Goal: Information Seeking & Learning: Find specific fact

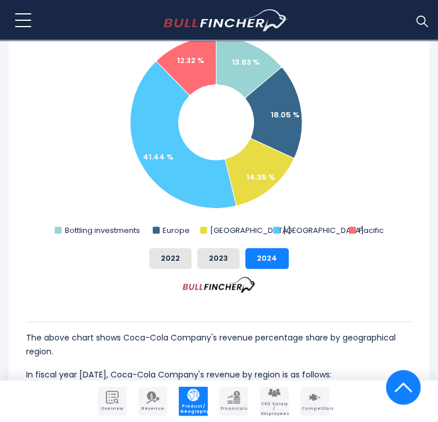
scroll to position [497, 0]
click at [225, 248] on button "2023" at bounding box center [218, 258] width 42 height 21
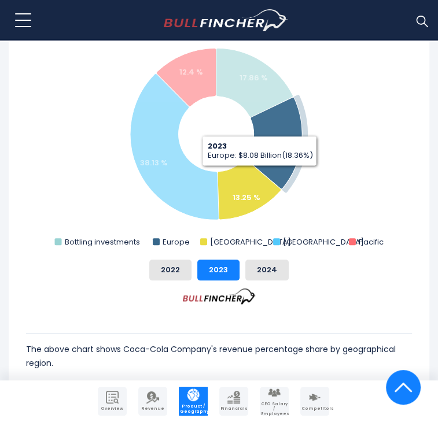
scroll to position [384, 0]
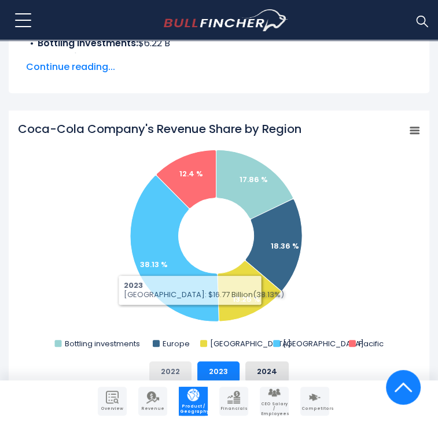
click at [178, 361] on button "2022" at bounding box center [170, 371] width 42 height 21
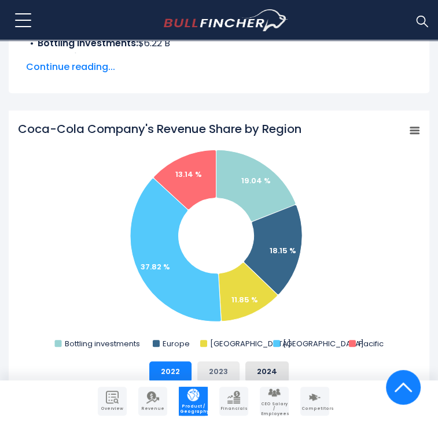
click at [216, 361] on button "2023" at bounding box center [218, 371] width 42 height 21
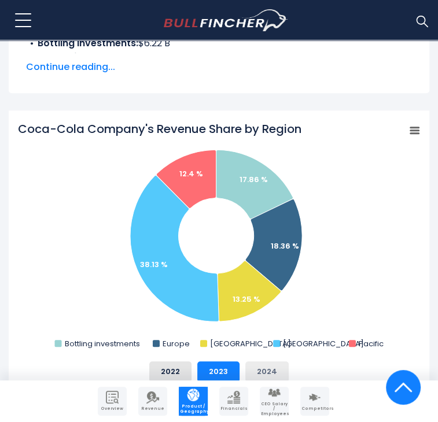
click at [277, 361] on button "2024" at bounding box center [266, 371] width 43 height 21
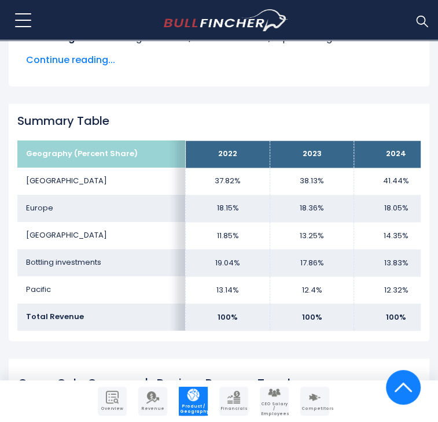
scroll to position [872, 0]
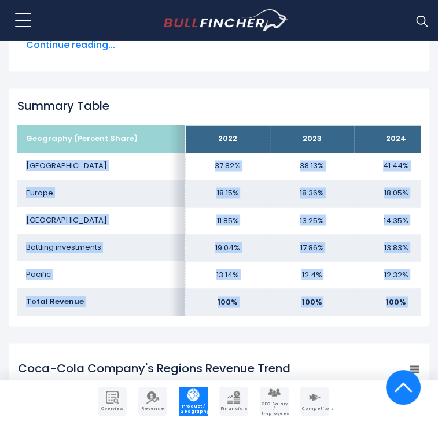
drag, startPoint x: 64, startPoint y: 113, endPoint x: 405, endPoint y: 275, distance: 377.2
copy div "North America 37.82% 38.13% 41.44% Europe 18.15% 18.36% 18.05% Latin America 11…"
click at [372, 234] on td "13.83%" at bounding box center [396, 247] width 84 height 27
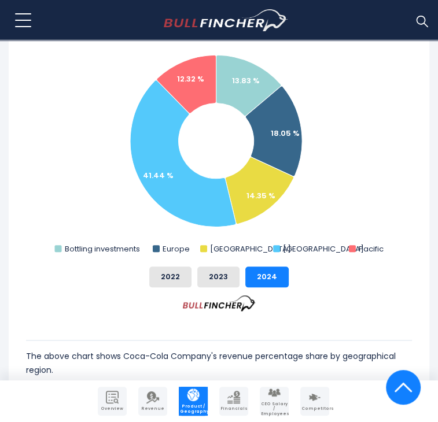
scroll to position [465, 0]
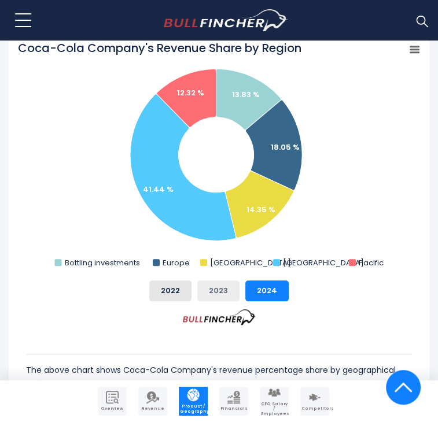
click at [216, 280] on button "2023" at bounding box center [218, 290] width 42 height 21
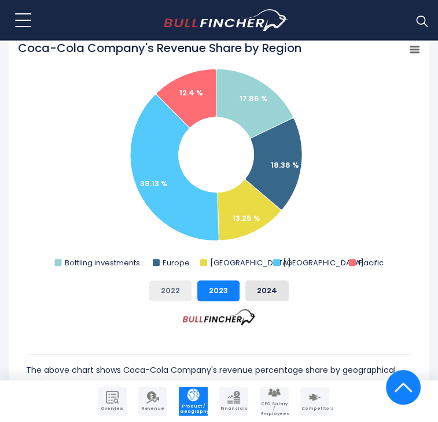
click at [166, 280] on button "2022" at bounding box center [170, 290] width 42 height 21
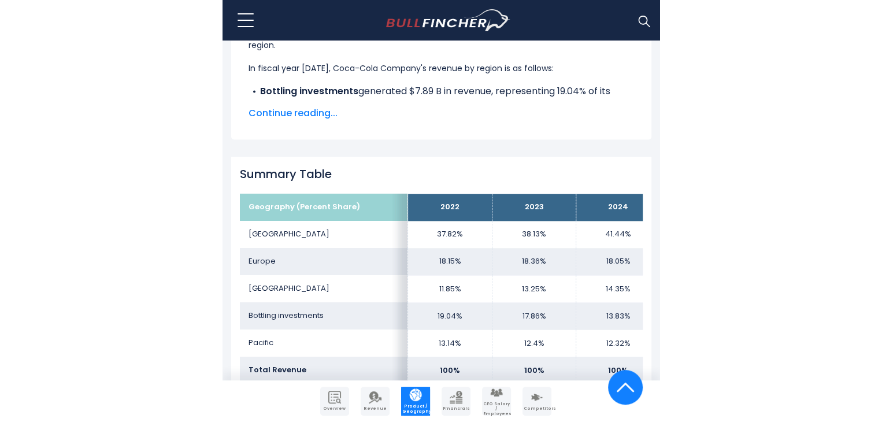
scroll to position [809, 0]
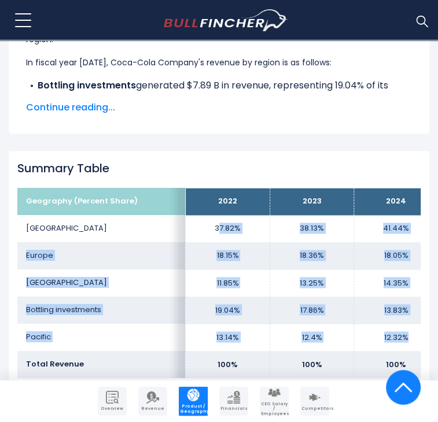
drag, startPoint x: 209, startPoint y: 169, endPoint x: 400, endPoint y: 288, distance: 225.0
click at [400, 288] on tbody "Geography (Percent Share) 2022 2023 2024 North America 37.82% 38.13% Europe Lat…" at bounding box center [227, 283] width 420 height 190
click at [400, 324] on td "12.32%" at bounding box center [396, 337] width 84 height 27
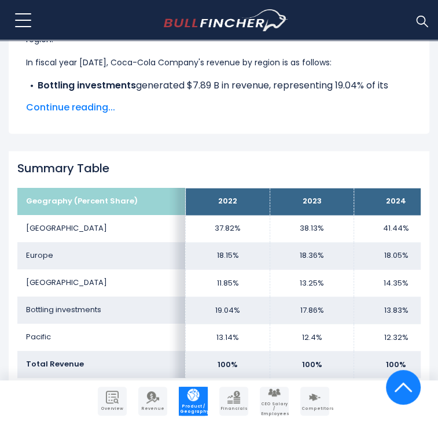
click at [388, 215] on td "41.44%" at bounding box center [396, 228] width 84 height 27
drag, startPoint x: 394, startPoint y: 176, endPoint x: 372, endPoint y: 173, distance: 21.6
click at [372, 215] on td "41.44%" at bounding box center [396, 228] width 84 height 27
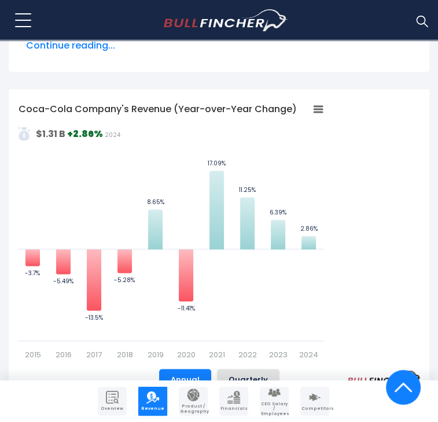
scroll to position [815, 0]
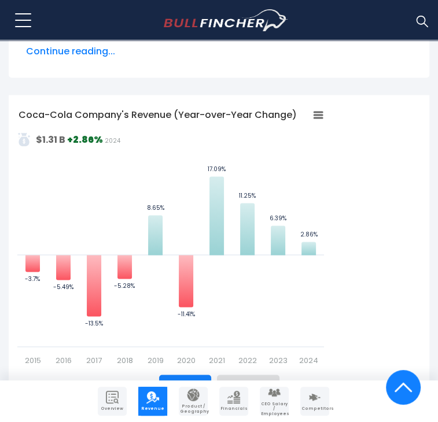
click at [368, 95] on div "Coca-Cola Company's Revenue (Year-over-Year Change) Created with Highcharts 12.…" at bounding box center [219, 304] width 420 height 419
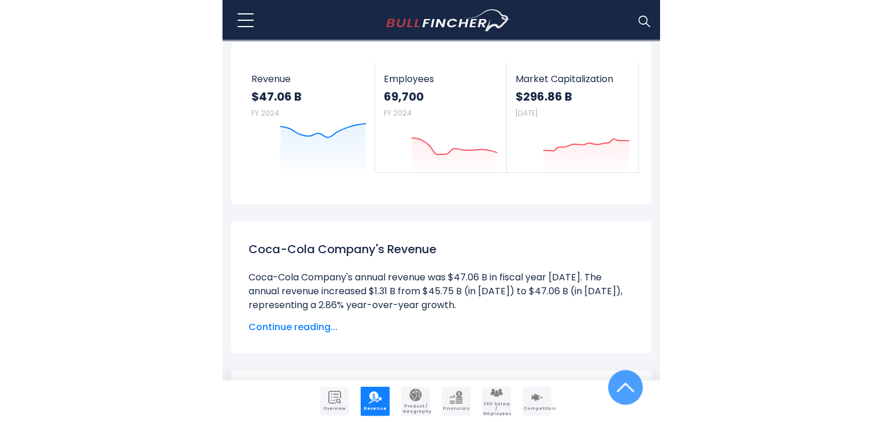
scroll to position [0, 0]
